Goal: Transaction & Acquisition: Purchase product/service

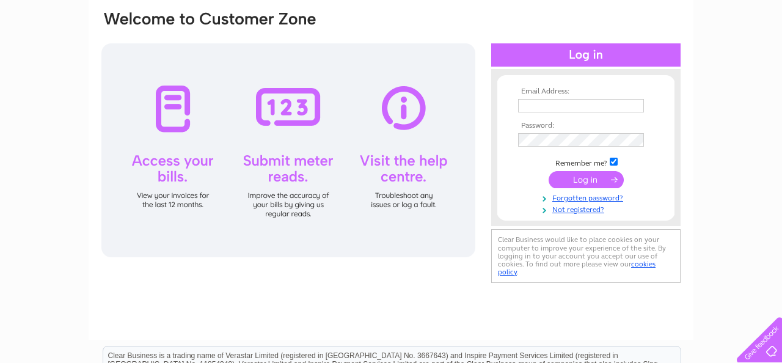
scroll to position [95, 0]
click at [537, 104] on input "text" at bounding box center [581, 105] width 127 height 15
type input "j.sotnick@btinternet.com"
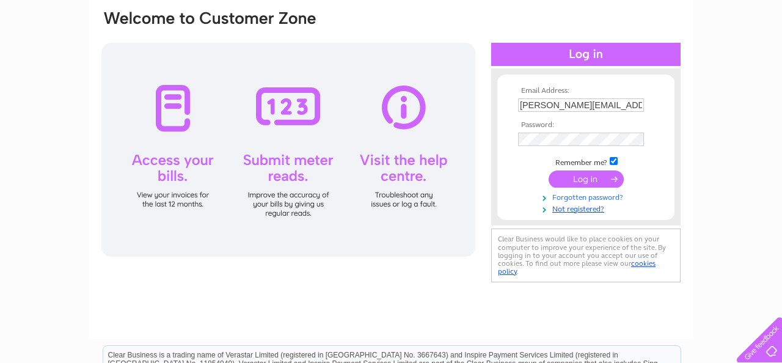
click at [582, 199] on link "Forgotten password?" at bounding box center [587, 197] width 139 height 12
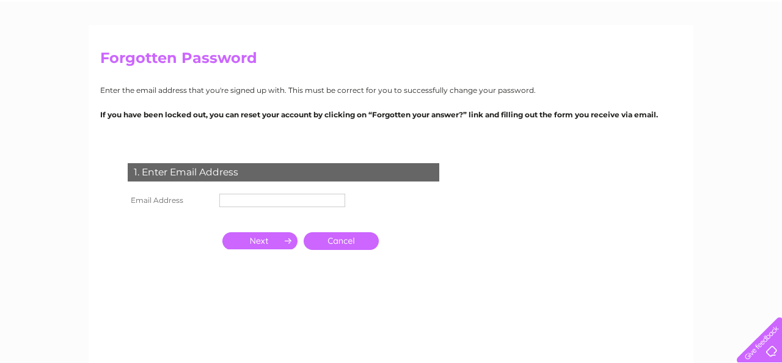
scroll to position [65, 0]
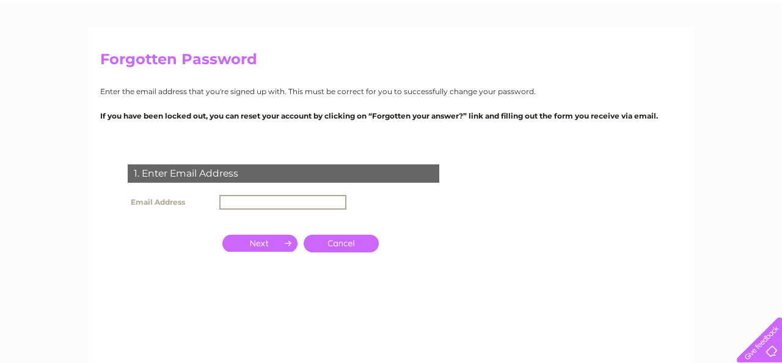
click at [252, 205] on input "text" at bounding box center [282, 202] width 127 height 15
type input "j.sotnick@btinternet.com"
click at [268, 244] on input "button" at bounding box center [259, 243] width 75 height 17
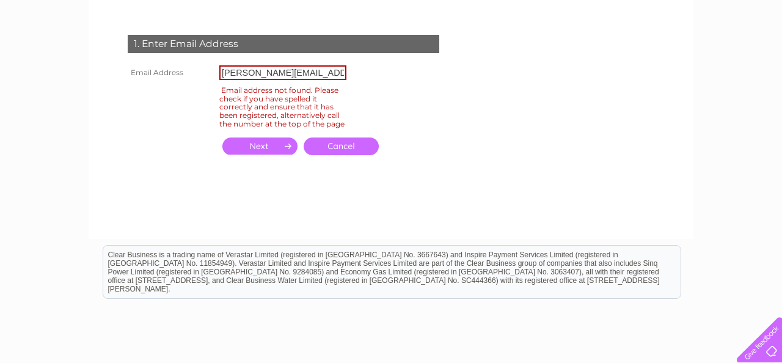
scroll to position [194, 0]
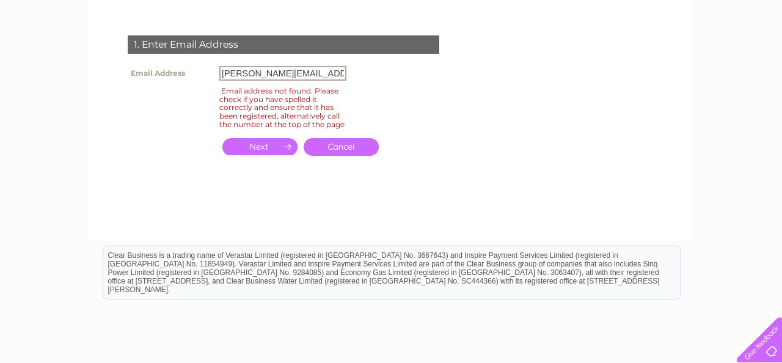
drag, startPoint x: 325, startPoint y: 72, endPoint x: 219, endPoint y: 73, distance: 105.7
click at [219, 73] on td "j.sotnick@btinternet.com" at bounding box center [282, 73] width 133 height 21
click at [292, 75] on input "jon.sotnick@gamil.com" at bounding box center [282, 73] width 127 height 15
click at [274, 155] on input "button" at bounding box center [259, 146] width 75 height 17
click at [315, 77] on input "jon.sotnick@gmail.com" at bounding box center [282, 73] width 127 height 15
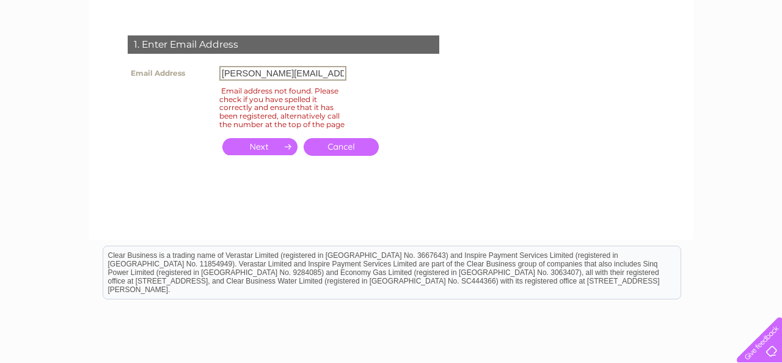
drag, startPoint x: 315, startPoint y: 77, endPoint x: 202, endPoint y: 74, distance: 113.6
click at [202, 74] on tr "Email Address jon.sotnick@gmail.com" at bounding box center [237, 73] width 225 height 21
type input "j.sotnick@icloud.com"
click at [240, 150] on input "button" at bounding box center [259, 146] width 75 height 17
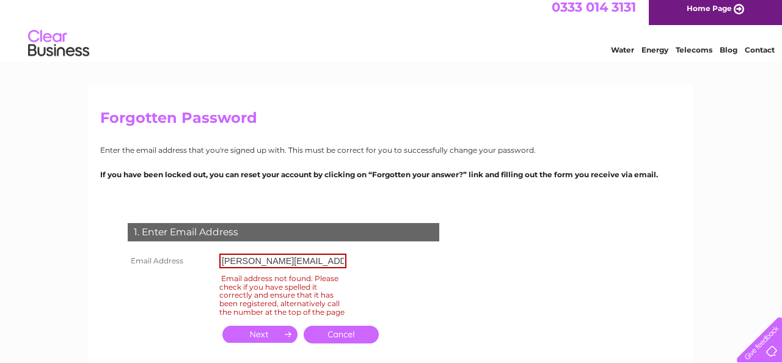
scroll to position [0, 0]
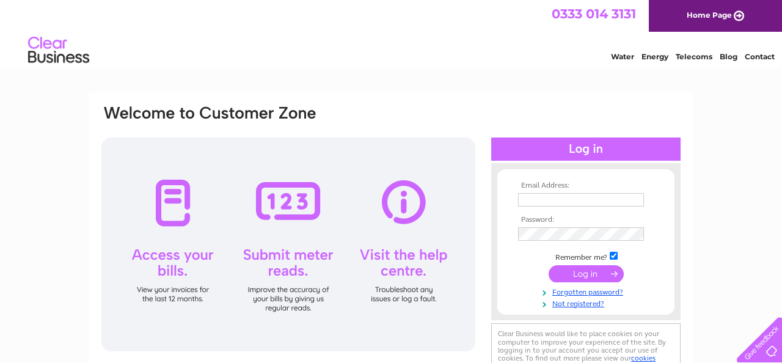
scroll to position [3, 0]
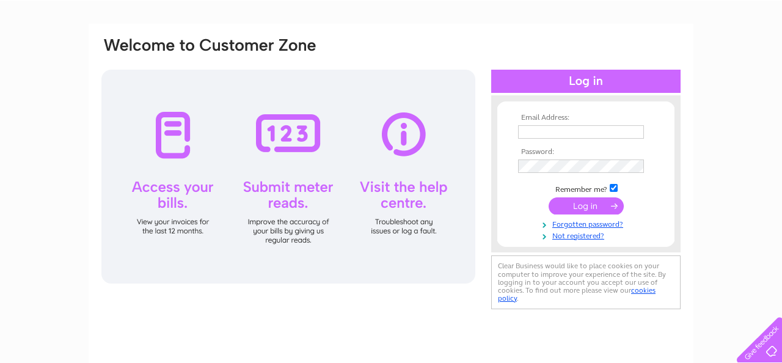
scroll to position [67, 0]
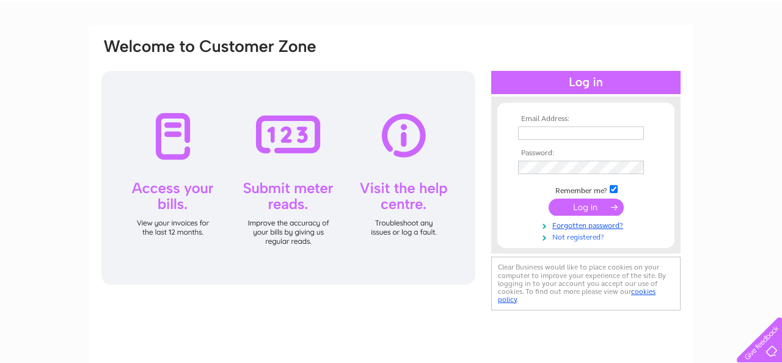
click at [587, 237] on link "Not registered?" at bounding box center [587, 236] width 139 height 12
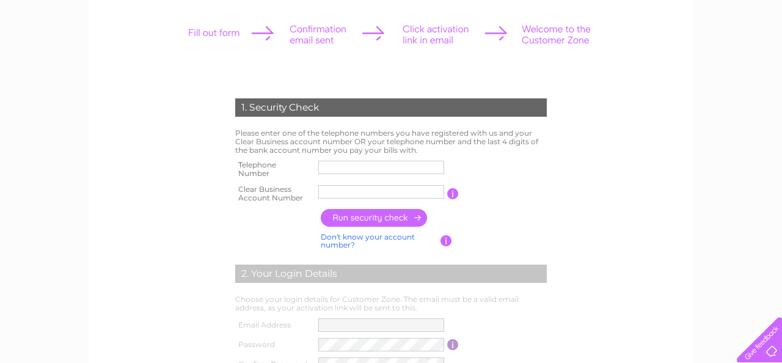
scroll to position [161, 0]
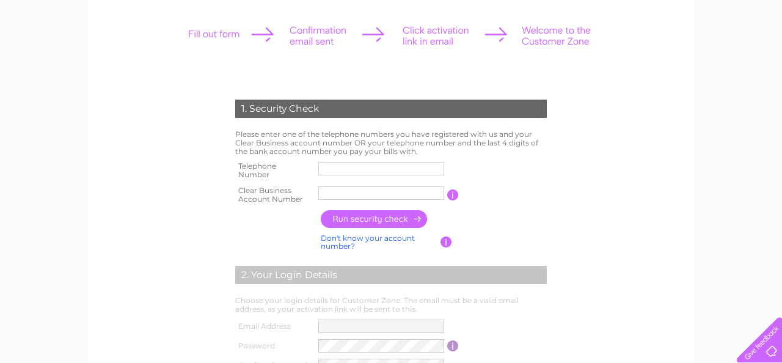
click at [342, 166] on input "text" at bounding box center [381, 168] width 126 height 13
type input "07803285800"
click at [337, 191] on input "text" at bounding box center [381, 193] width 127 height 15
type input "30284867"
click at [350, 217] on input "button" at bounding box center [374, 219] width 107 height 18
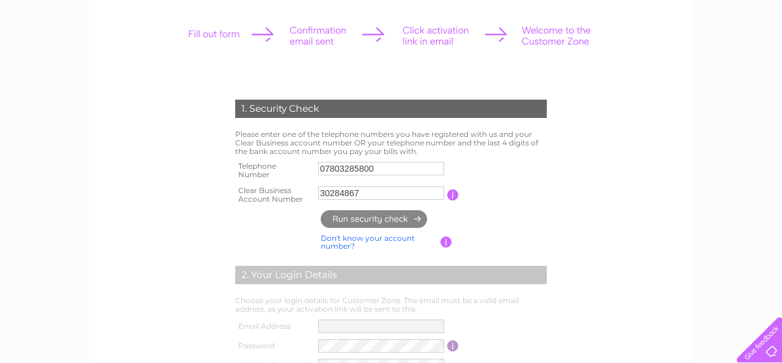
type input "**********"
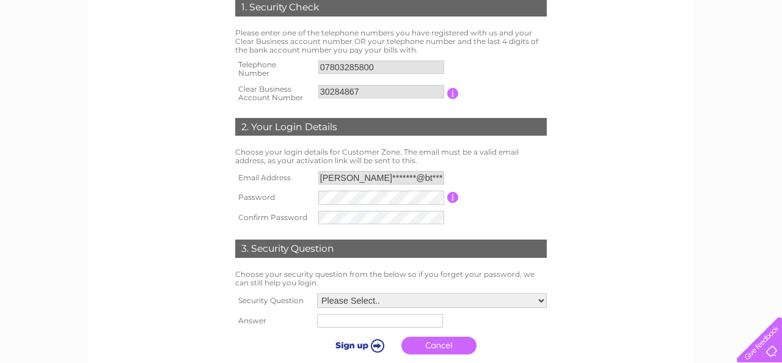
scroll to position [271, 0]
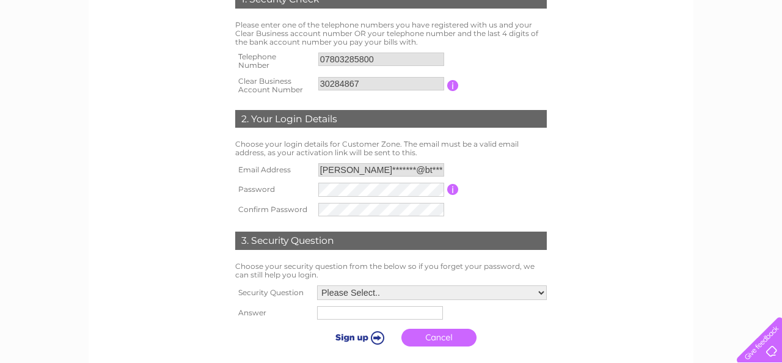
click at [392, 217] on td at bounding box center [381, 210] width 132 height 20
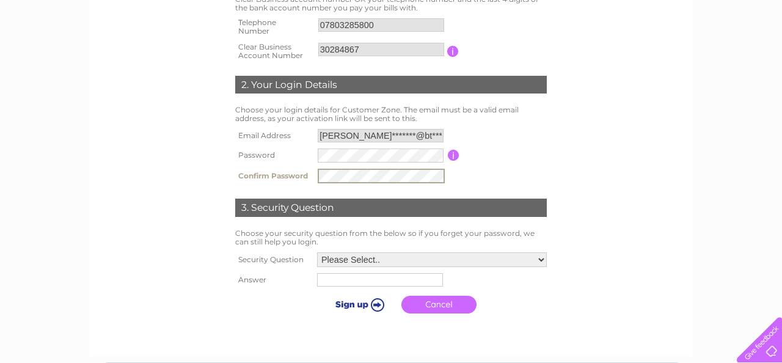
scroll to position [306, 0]
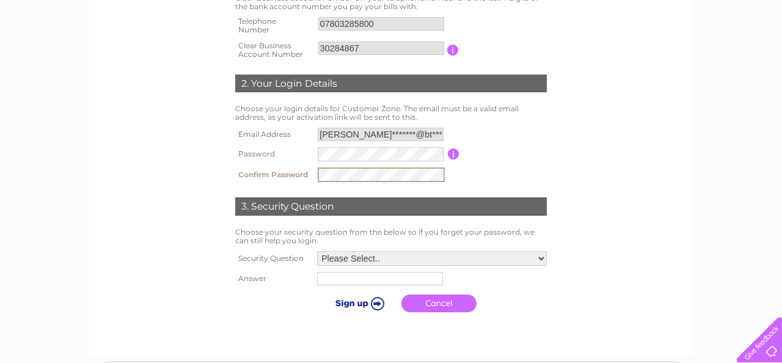
click at [376, 261] on select "Please Select.. In what town or city was your first job? In what town or city d…" at bounding box center [432, 258] width 230 height 15
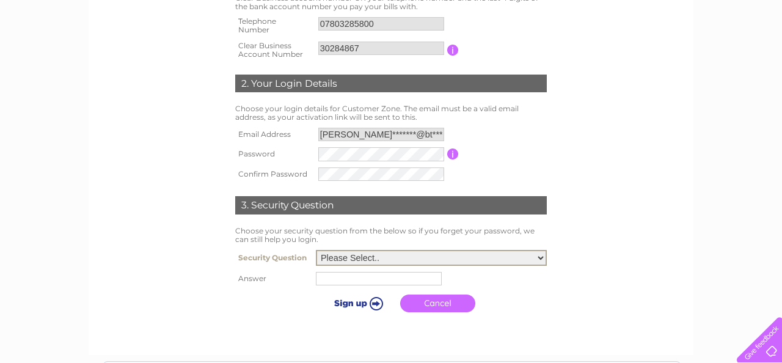
select select "1"
click at [359, 287] on td at bounding box center [431, 279] width 237 height 20
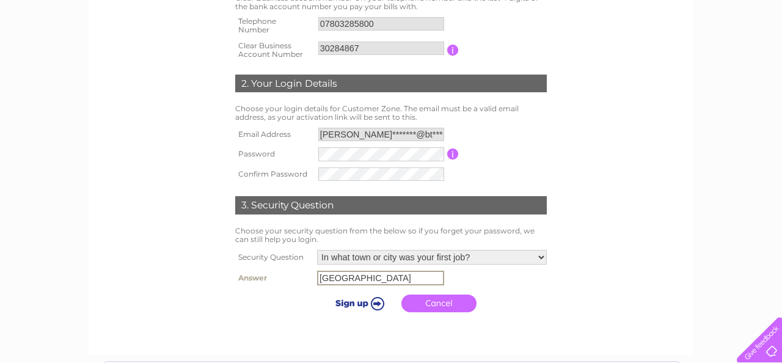
type input "Portsmouth"
click at [376, 307] on input "submit" at bounding box center [357, 301] width 75 height 17
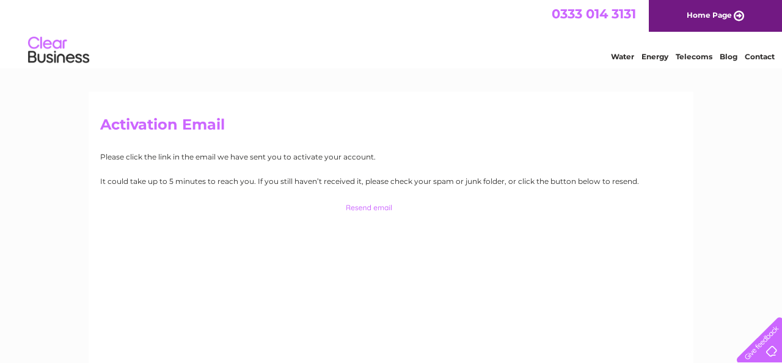
click at [690, 15] on link "Home Page" at bounding box center [715, 16] width 133 height 32
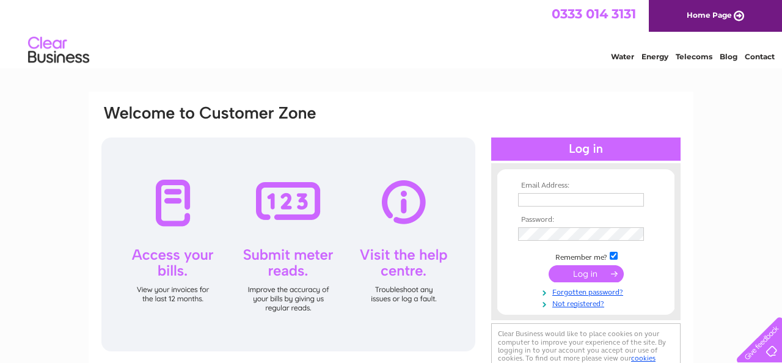
type input "30284867"
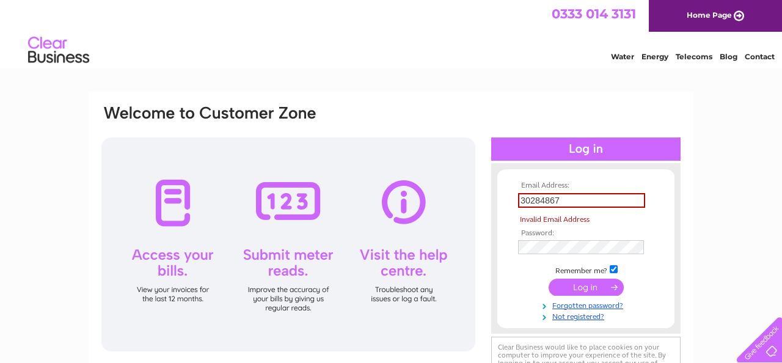
click at [580, 278] on td at bounding box center [586, 286] width 142 height 23
click at [578, 292] on input "submit" at bounding box center [585, 287] width 75 height 17
click at [591, 289] on input "submit" at bounding box center [585, 287] width 75 height 17
click at [542, 290] on td at bounding box center [586, 286] width 142 height 23
click at [569, 282] on input "submit" at bounding box center [585, 287] width 75 height 17
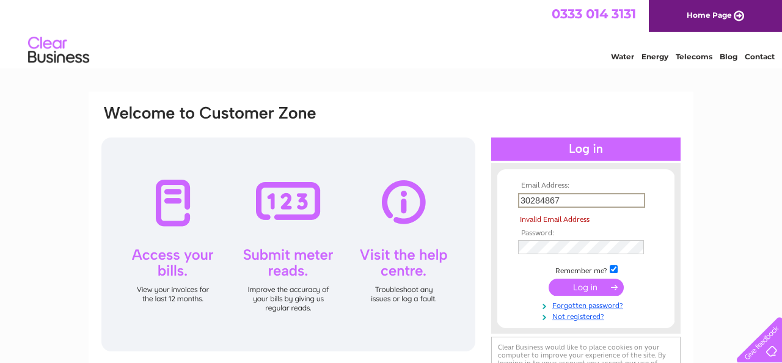
drag, startPoint x: 572, startPoint y: 202, endPoint x: 508, endPoint y: 202, distance: 64.7
click at [508, 202] on form "Email Address: 30284867 Invalid Email Address Password: Forgotten password?" at bounding box center [585, 251] width 177 height 140
type input "j.sotnick@btinternet.com"
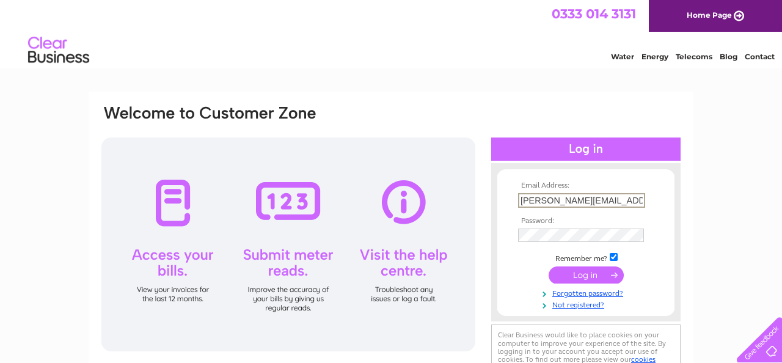
click at [581, 279] on input "submit" at bounding box center [585, 274] width 75 height 17
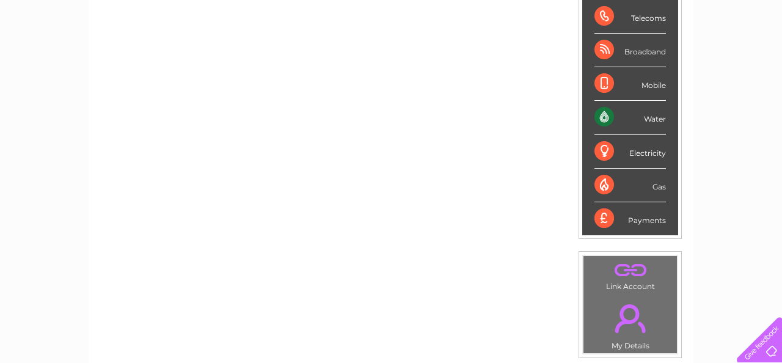
scroll to position [184, 0]
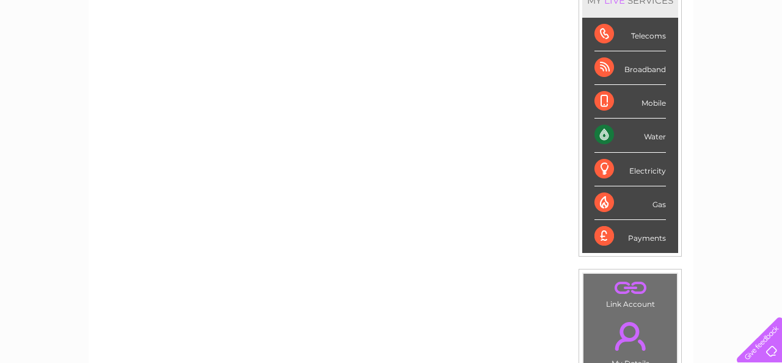
click at [650, 136] on div "Water" at bounding box center [629, 135] width 71 height 34
click at [604, 136] on div "Water" at bounding box center [629, 135] width 71 height 34
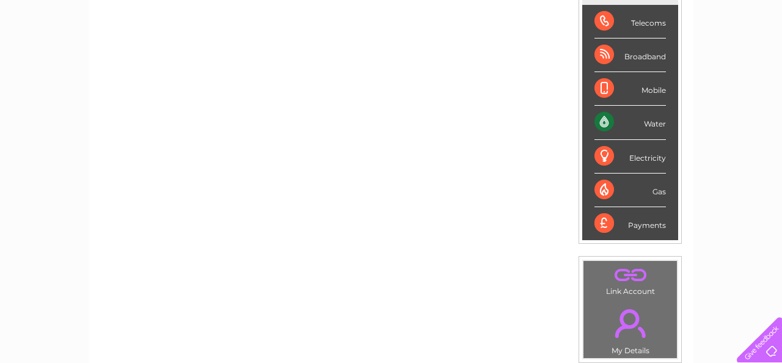
scroll to position [0, 0]
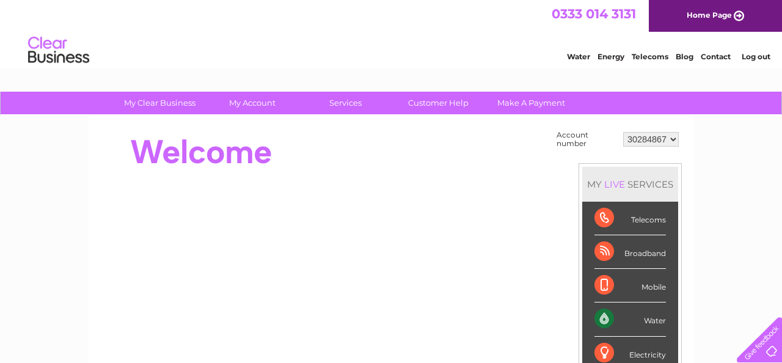
click at [578, 54] on link "Water" at bounding box center [578, 56] width 23 height 9
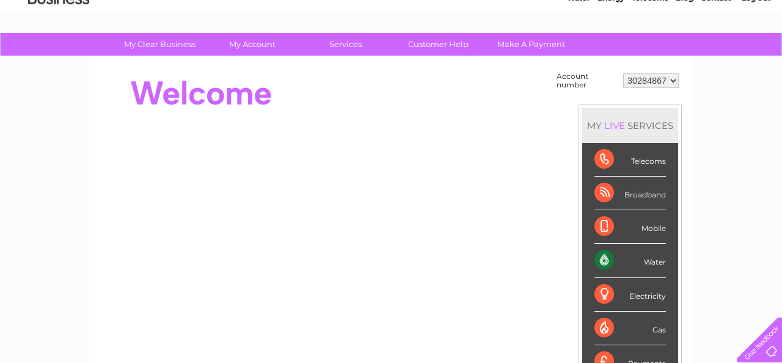
scroll to position [60, 0]
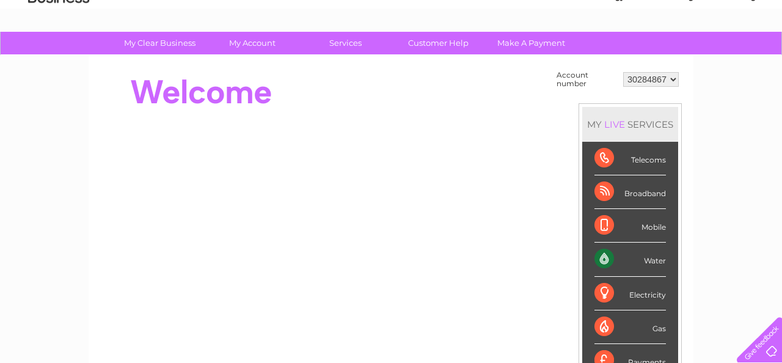
click at [672, 79] on select "30284867" at bounding box center [651, 79] width 56 height 15
click at [649, 261] on div "Water" at bounding box center [629, 259] width 71 height 34
click at [609, 260] on div "Water" at bounding box center [629, 259] width 71 height 34
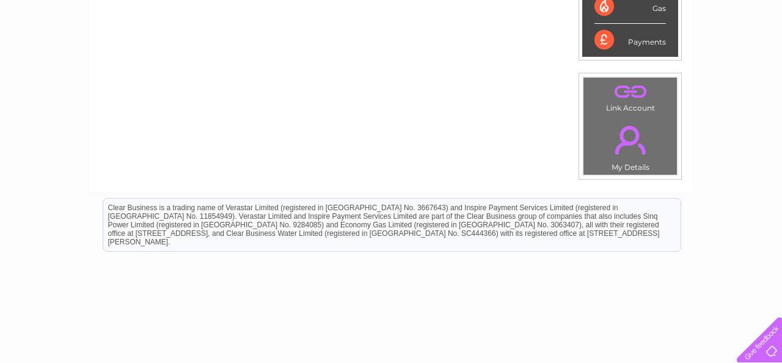
scroll to position [426, 0]
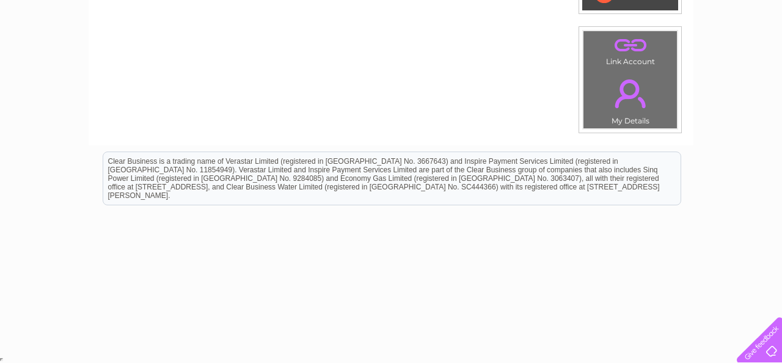
click at [632, 51] on link "." at bounding box center [629, 44] width 87 height 21
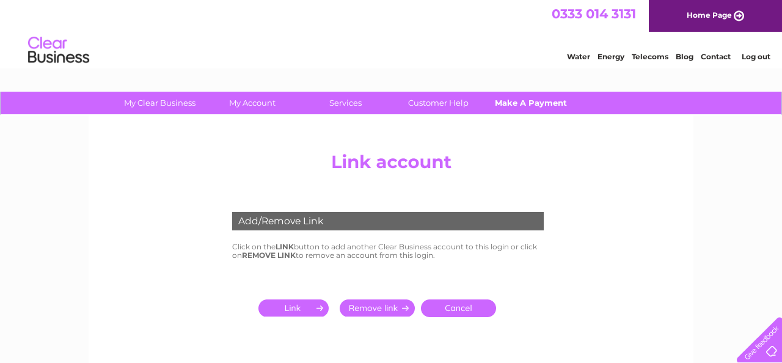
click at [528, 100] on link "Make A Payment" at bounding box center [531, 103] width 101 height 23
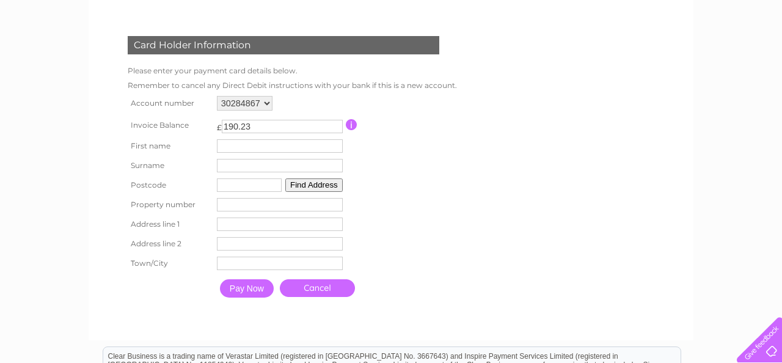
scroll to position [164, 0]
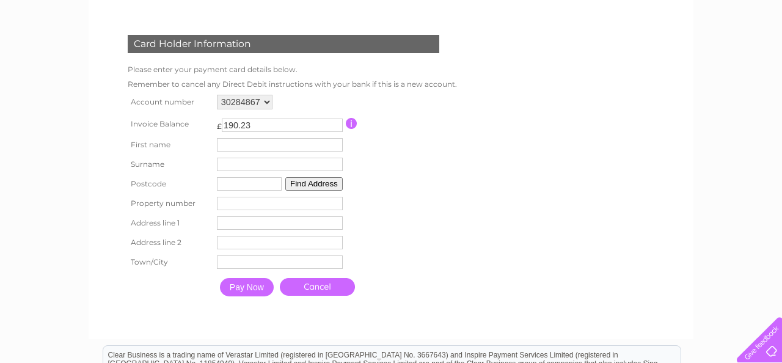
click at [287, 131] on input "190.23" at bounding box center [282, 124] width 121 height 13
type input "1"
type input "93.69"
click at [255, 145] on input "text" at bounding box center [280, 144] width 126 height 13
type input "[PERSON_NAME]"
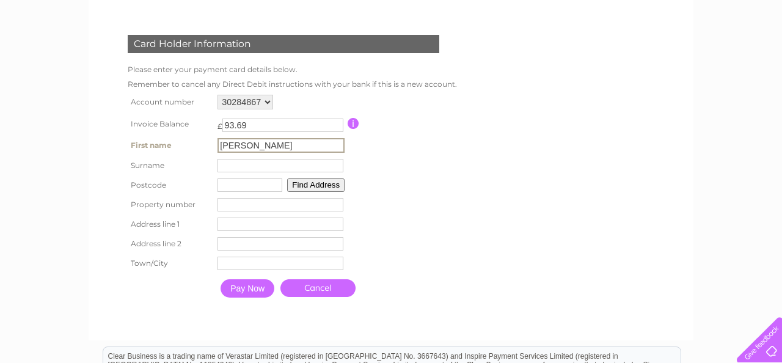
type input "Ellicombe"
type input "PO9 3JL"
type input "14"
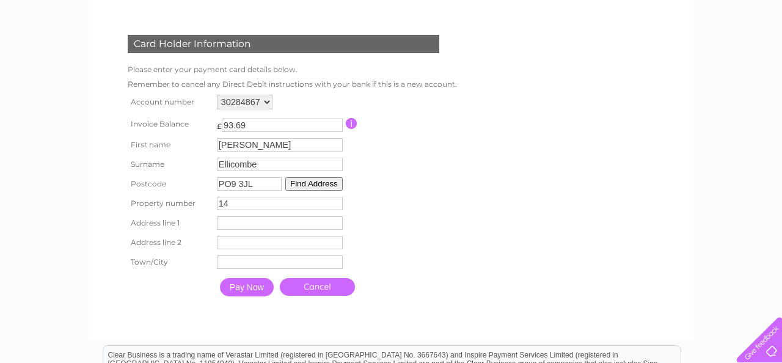
click at [311, 184] on button "Find Address" at bounding box center [313, 183] width 57 height 13
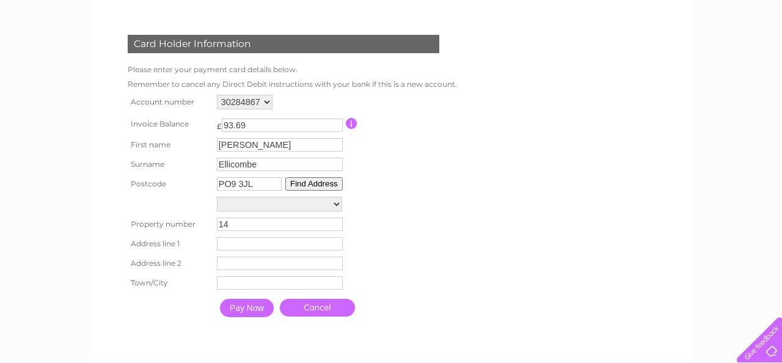
click at [332, 206] on select "Post Box 16M From [GEOGRAPHIC_DATA] 15M From [GEOGRAPHIC_DATA]" at bounding box center [279, 204] width 125 height 15
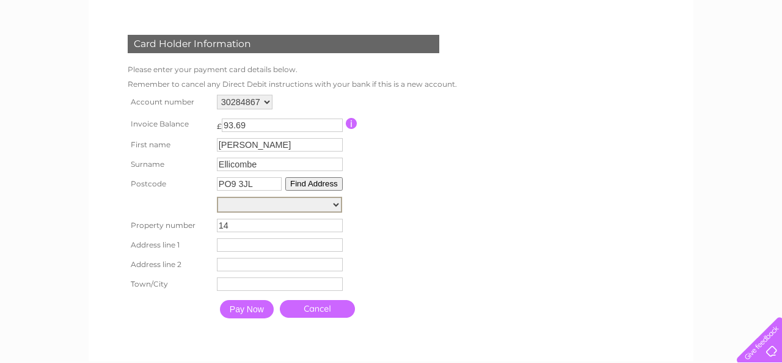
select select "[STREET_ADDRESS]"
type input "[GEOGRAPHIC_DATA]"
type input "Havant"
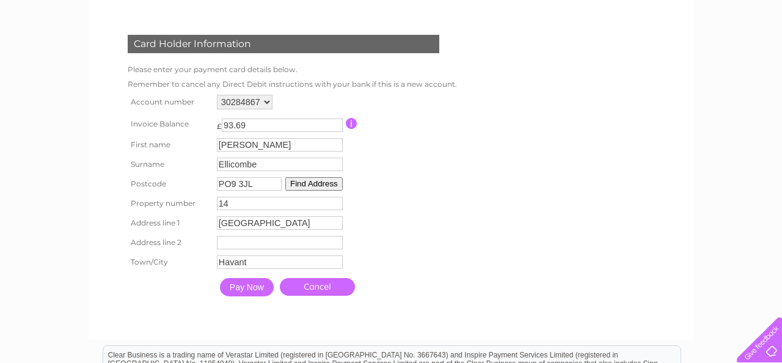
click at [248, 293] on input "Pay Now" at bounding box center [247, 287] width 54 height 18
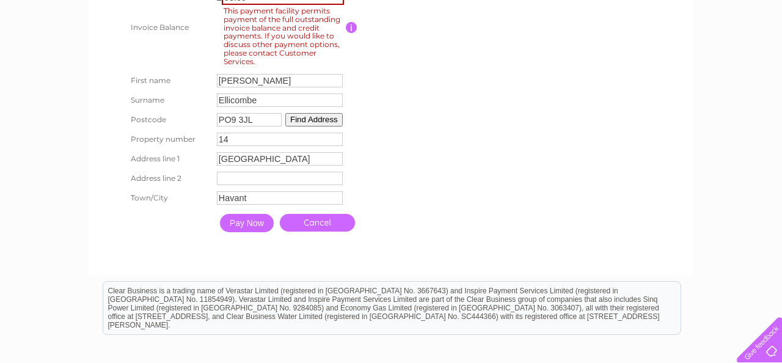
scroll to position [294, 0]
click at [354, 23] on input "button" at bounding box center [352, 26] width 12 height 11
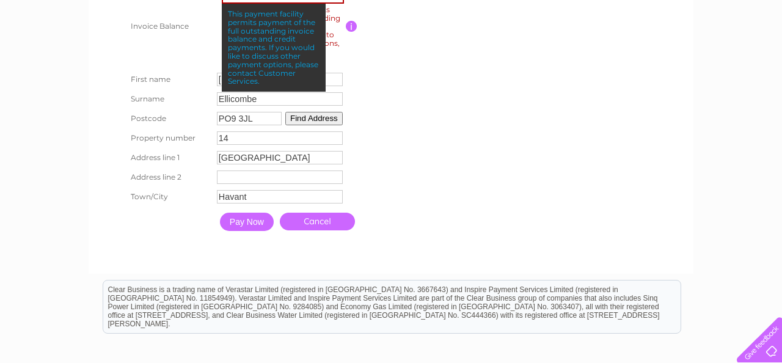
click at [390, 56] on td at bounding box center [400, 26] width 109 height 87
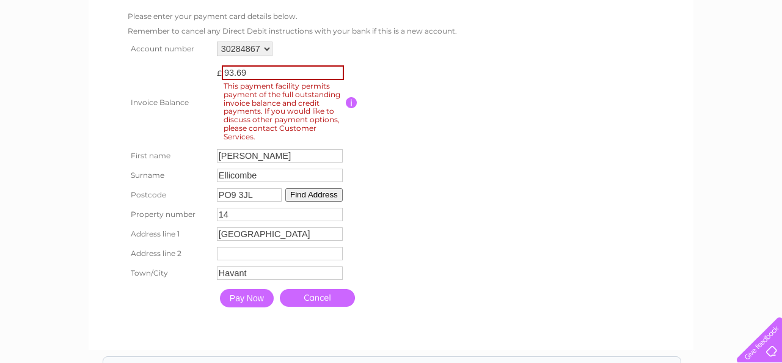
scroll to position [209, 0]
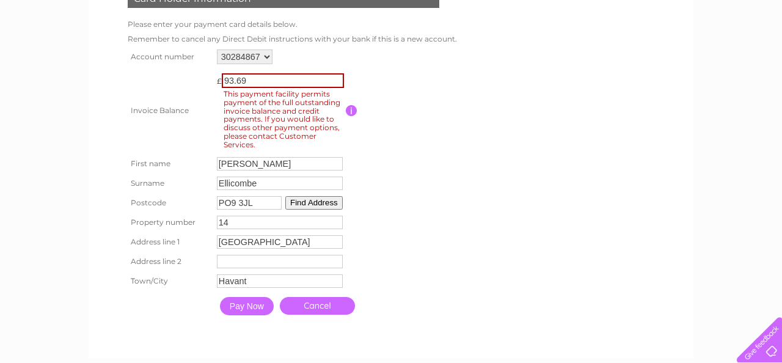
click at [267, 80] on input "93.69" at bounding box center [283, 80] width 122 height 15
click at [338, 81] on input "93.23" at bounding box center [283, 80] width 122 height 15
click at [338, 76] on input "94.23" at bounding box center [283, 80] width 122 height 15
type input "93.23"
click at [337, 84] on input "93.23" at bounding box center [283, 80] width 122 height 15
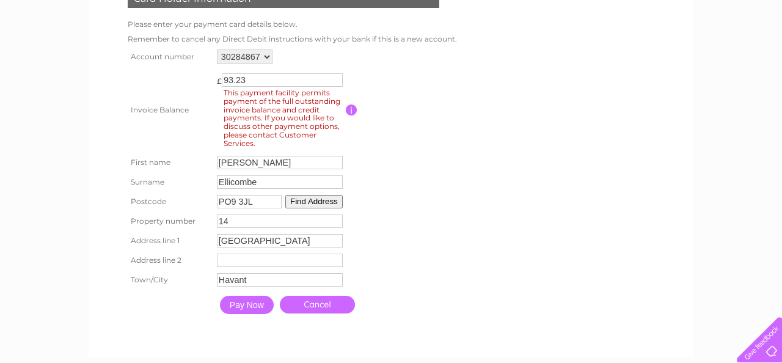
click at [258, 310] on input "Pay Now" at bounding box center [247, 305] width 54 height 18
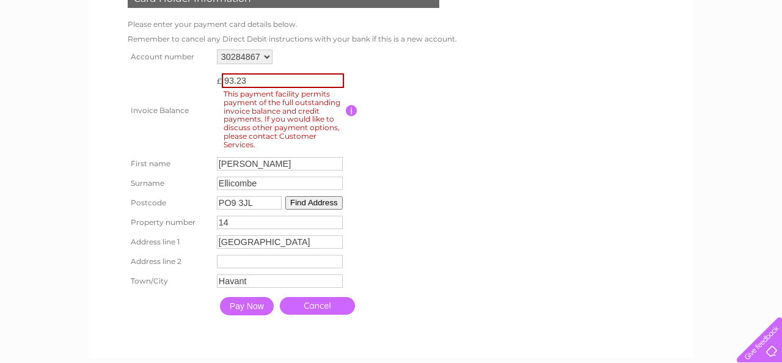
click at [258, 310] on input "Pay Now" at bounding box center [247, 306] width 54 height 18
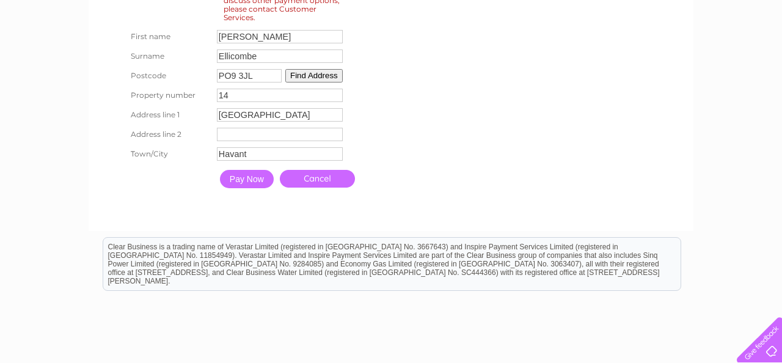
scroll to position [339, 0]
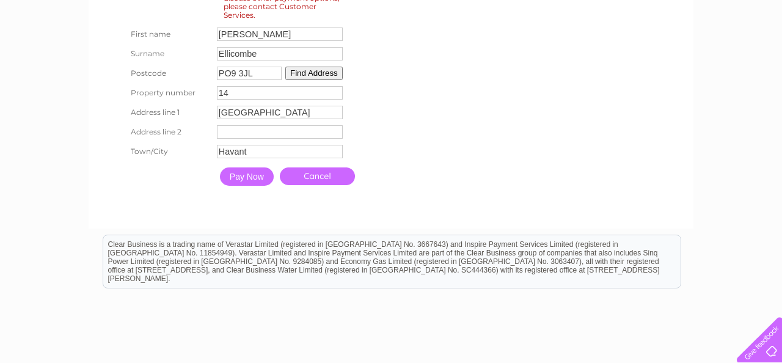
click at [308, 173] on link "Cancel" at bounding box center [317, 176] width 75 height 18
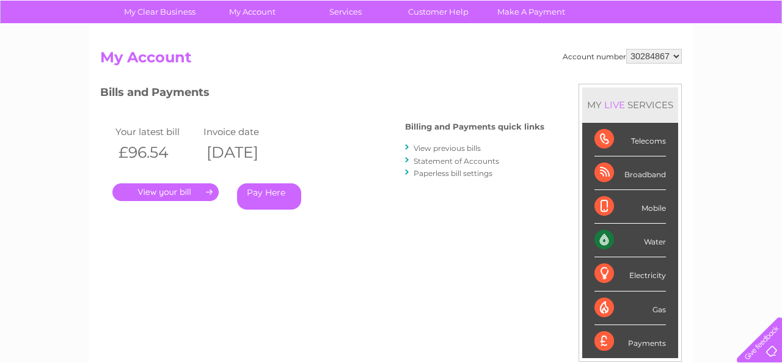
scroll to position [122, 0]
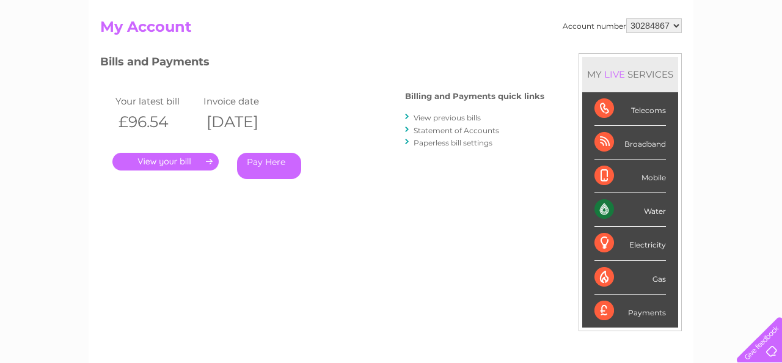
click at [268, 161] on link "Pay Here" at bounding box center [269, 166] width 64 height 26
click at [159, 159] on link "." at bounding box center [165, 162] width 106 height 18
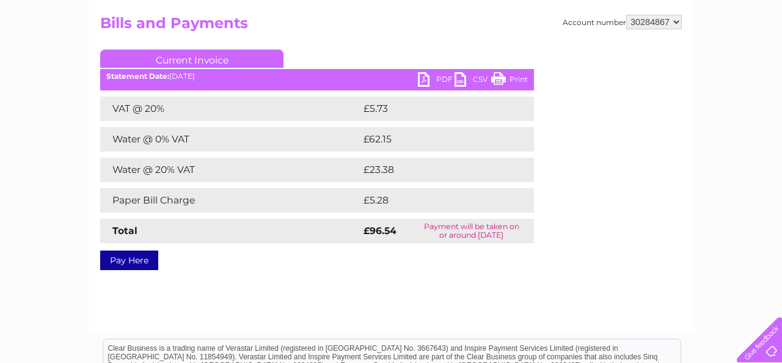
scroll to position [129, 0]
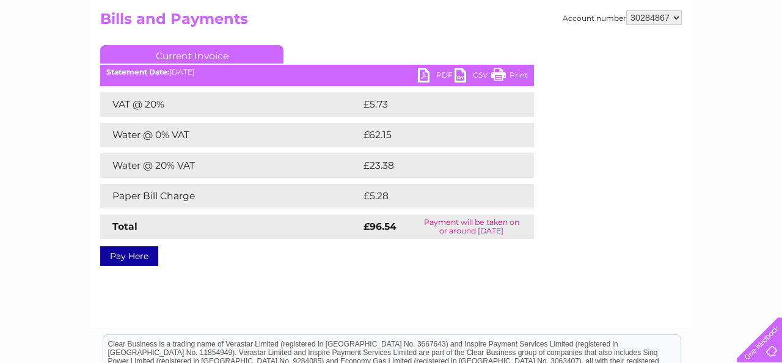
click at [147, 257] on link "Pay Here" at bounding box center [129, 256] width 58 height 20
